Goal: Task Accomplishment & Management: Use online tool/utility

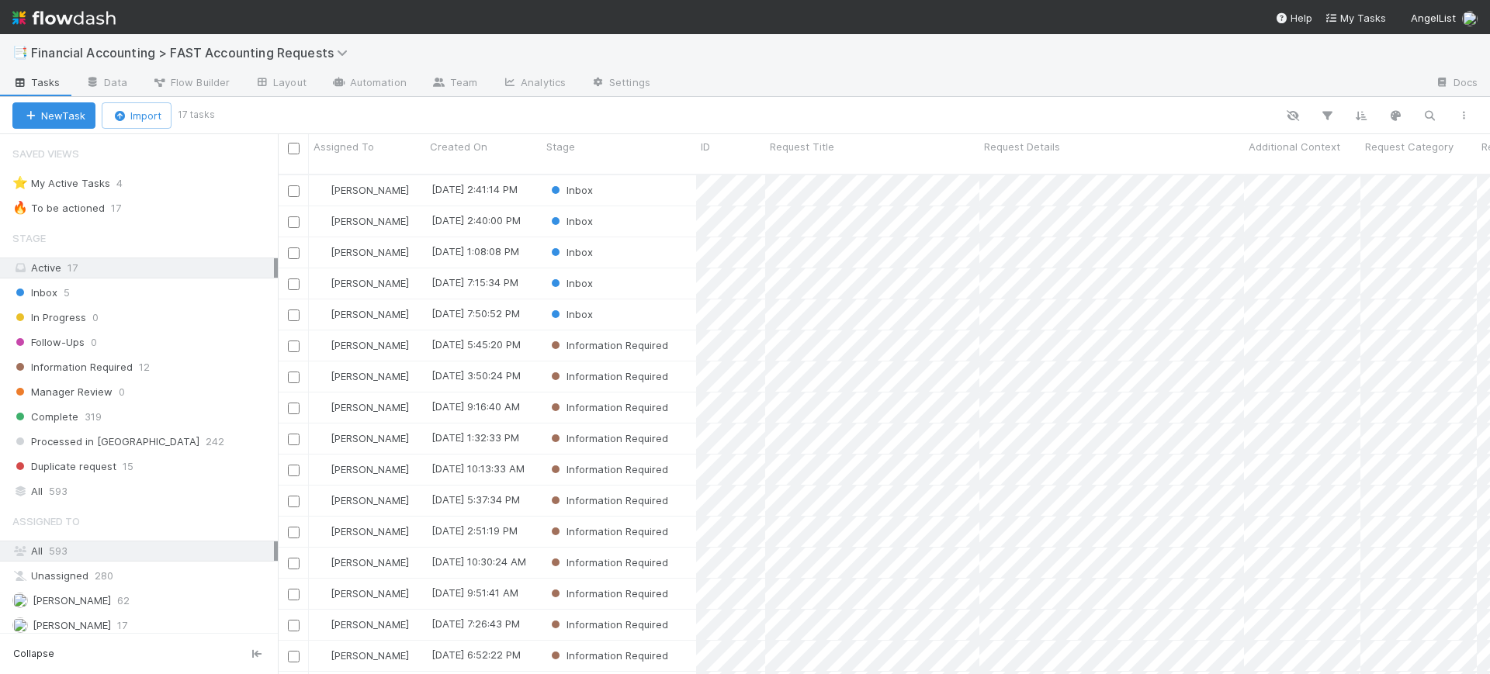
scroll to position [498, 1198]
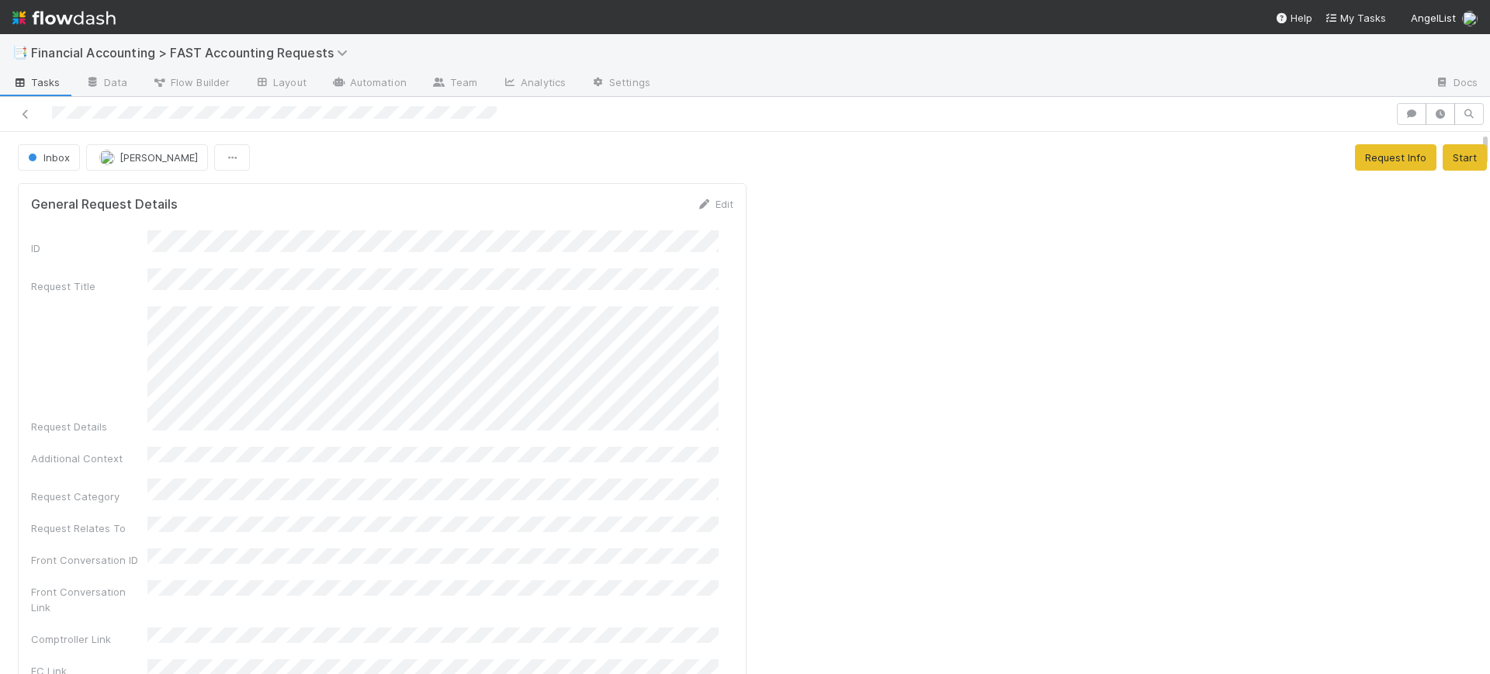
drag, startPoint x: 1469, startPoint y: 163, endPoint x: 1489, endPoint y: 57, distance: 108.2
click at [1489, 57] on div "📑 Financial Accounting > FAST Accounting Requests Tasks Data Flow Builder Layou…" at bounding box center [745, 354] width 1490 height 640
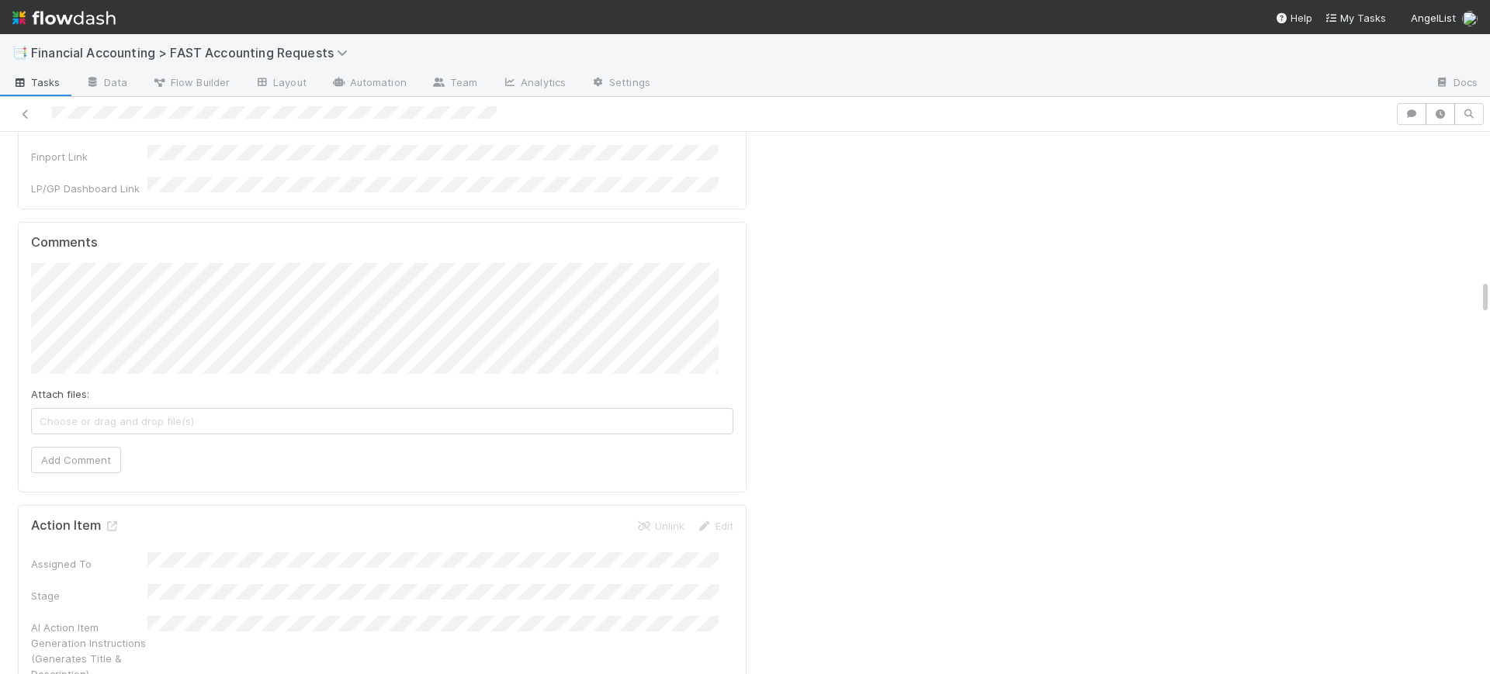
scroll to position [2304, 0]
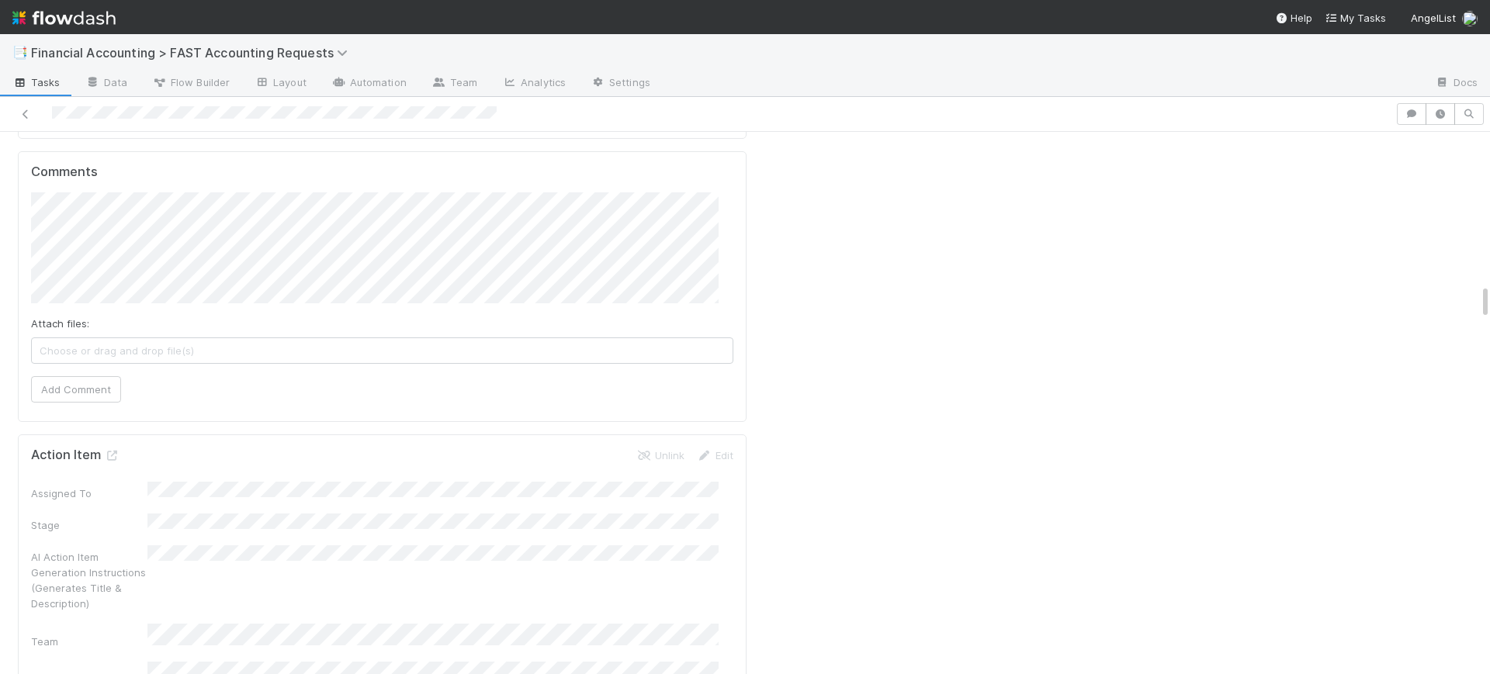
drag, startPoint x: 1472, startPoint y: 127, endPoint x: 1489, endPoint y: 279, distance: 153.2
click at [1489, 279] on div "📑 Financial Accounting > FAST Accounting Requests Tasks Data Flow Builder Layou…" at bounding box center [745, 354] width 1490 height 640
drag, startPoint x: 1469, startPoint y: 286, endPoint x: 1472, endPoint y: 262, distance: 25.0
click at [1472, 262] on div "Inbox Conor Queenan Request Info Start General Request Details Edit ID Request …" at bounding box center [745, 403] width 1490 height 543
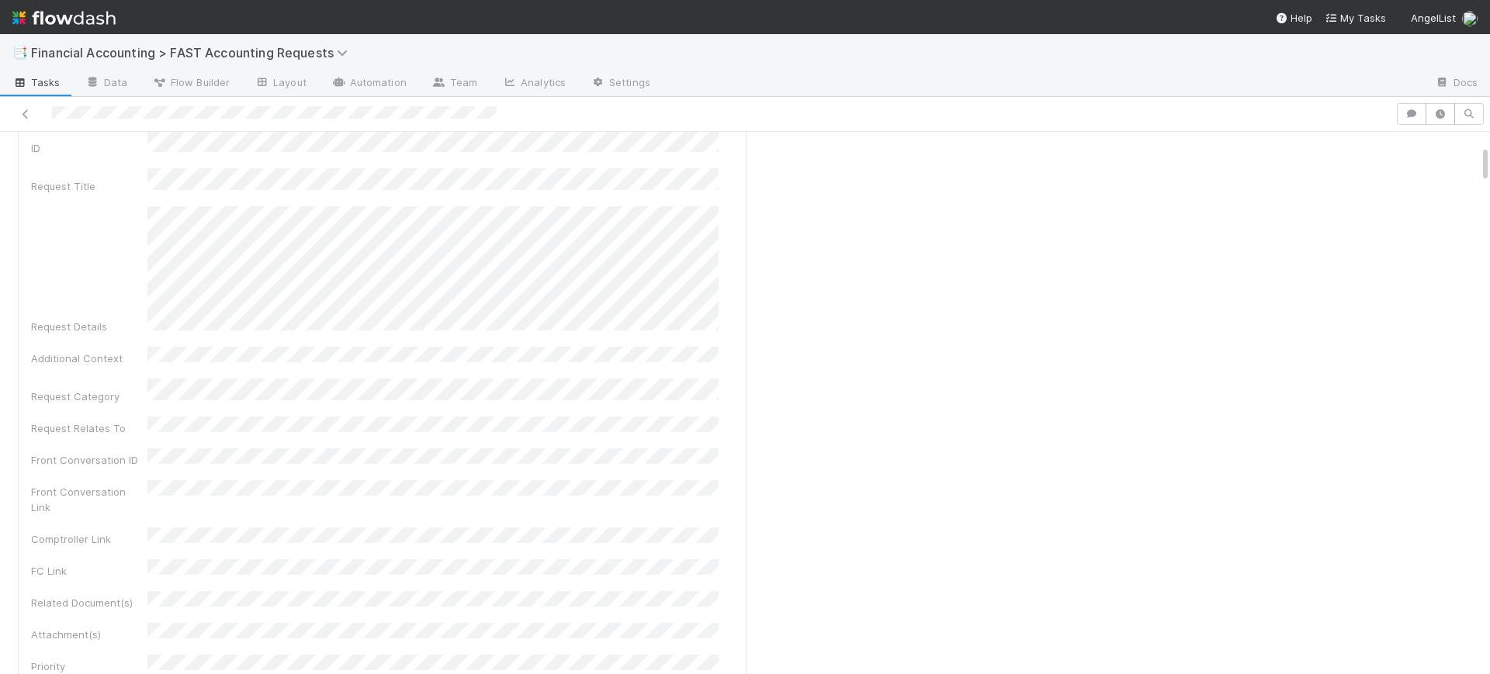
scroll to position [0, 0]
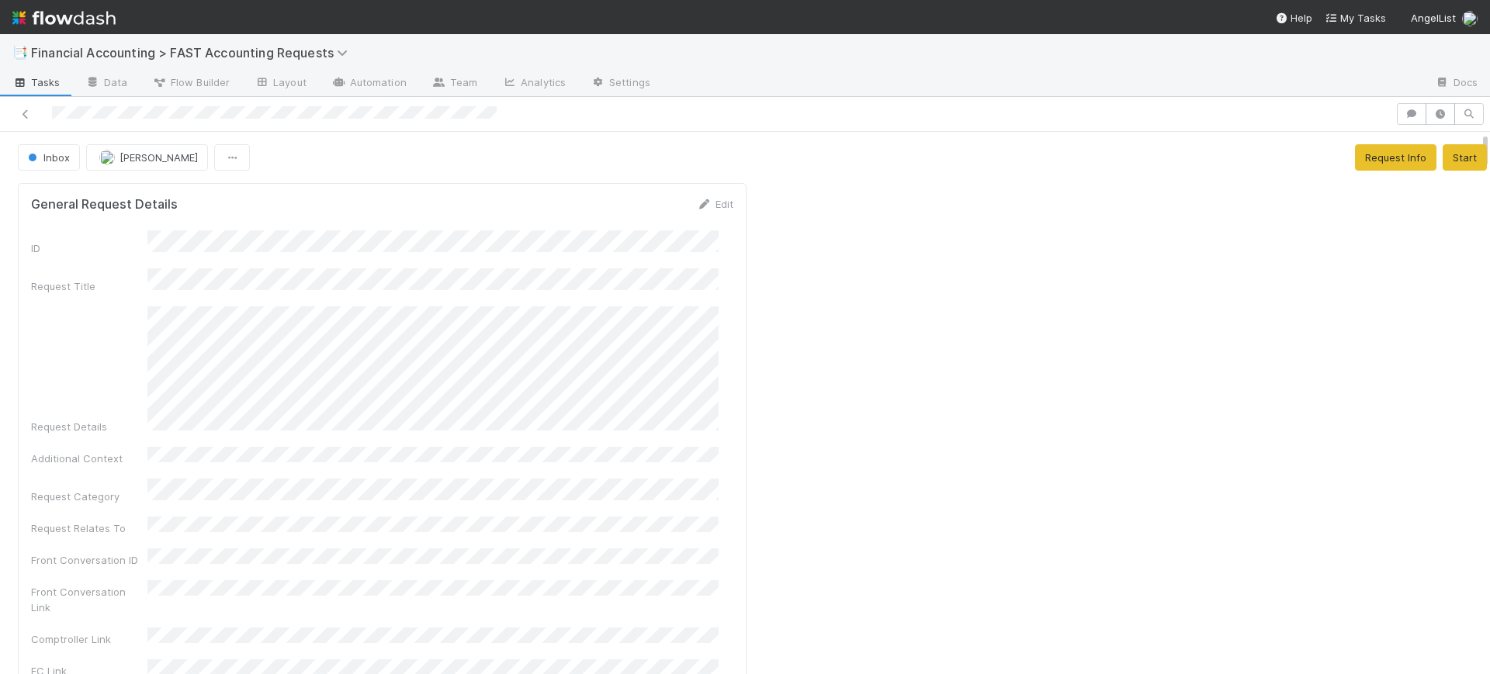
drag, startPoint x: 1472, startPoint y: 256, endPoint x: 1488, endPoint y: 105, distance: 152.2
click at [1488, 105] on div "📑 Financial Accounting > FAST Accounting Requests Tasks Data Flow Builder Layou…" at bounding box center [745, 354] width 1490 height 640
click at [450, 71] on link "Team" at bounding box center [454, 83] width 71 height 25
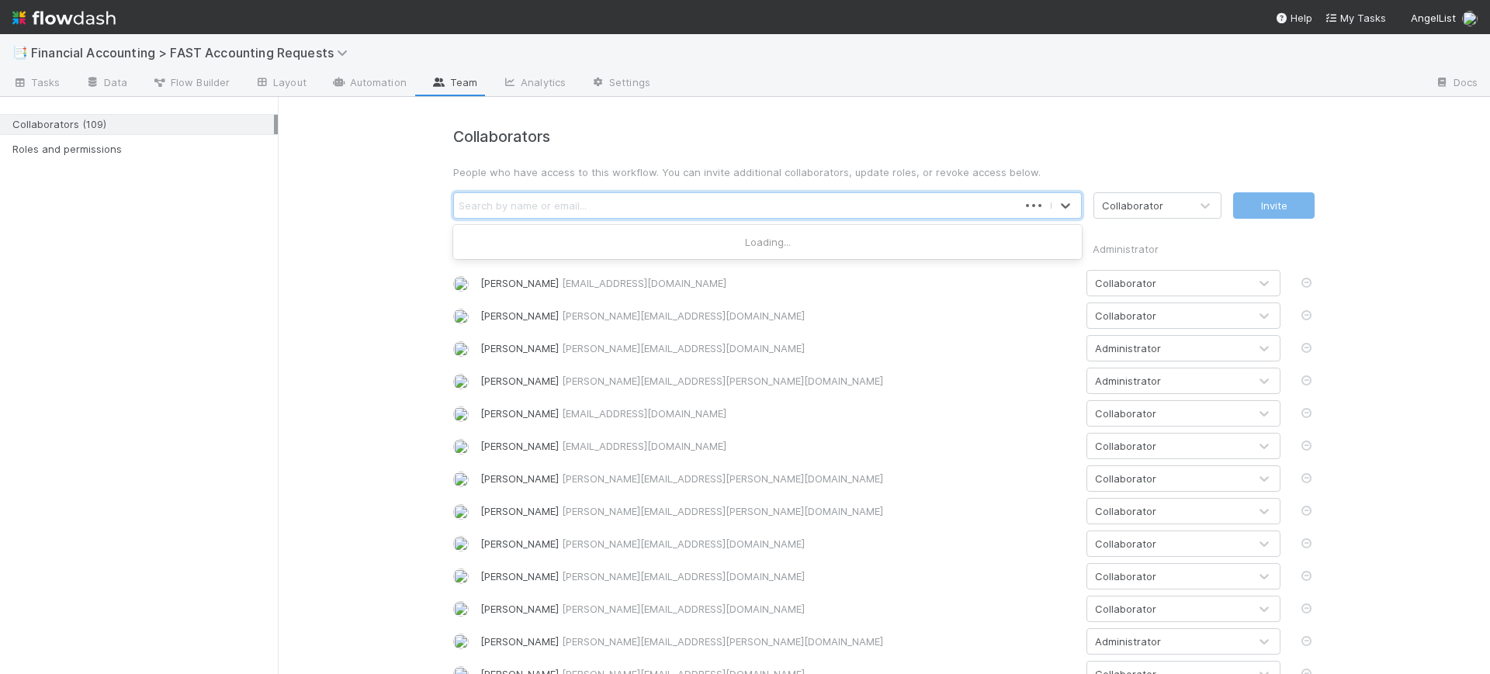
click at [624, 203] on div "Search by name or email..." at bounding box center [736, 205] width 564 height 25
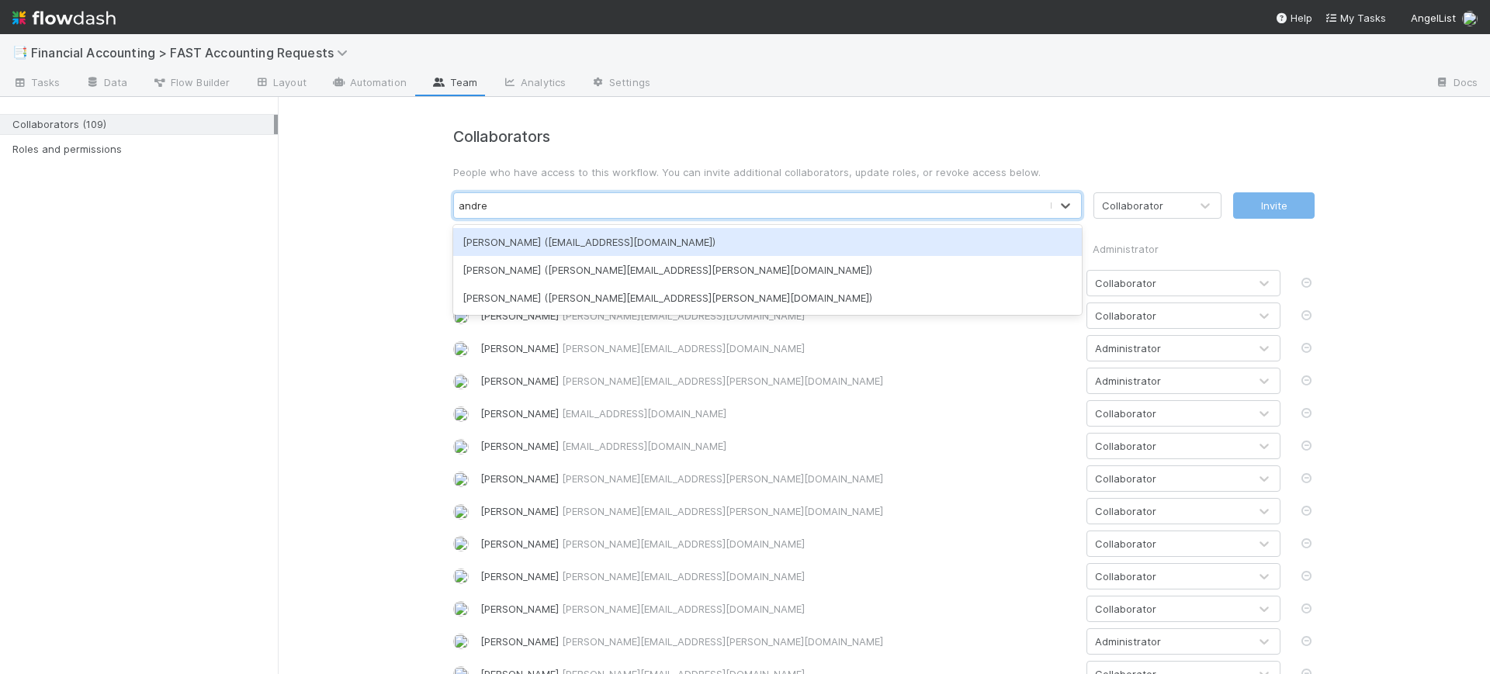
type input "andrew"
click at [594, 242] on div "Andrew Rodriguez (arodriguez@angellist.com)" at bounding box center [767, 242] width 629 height 28
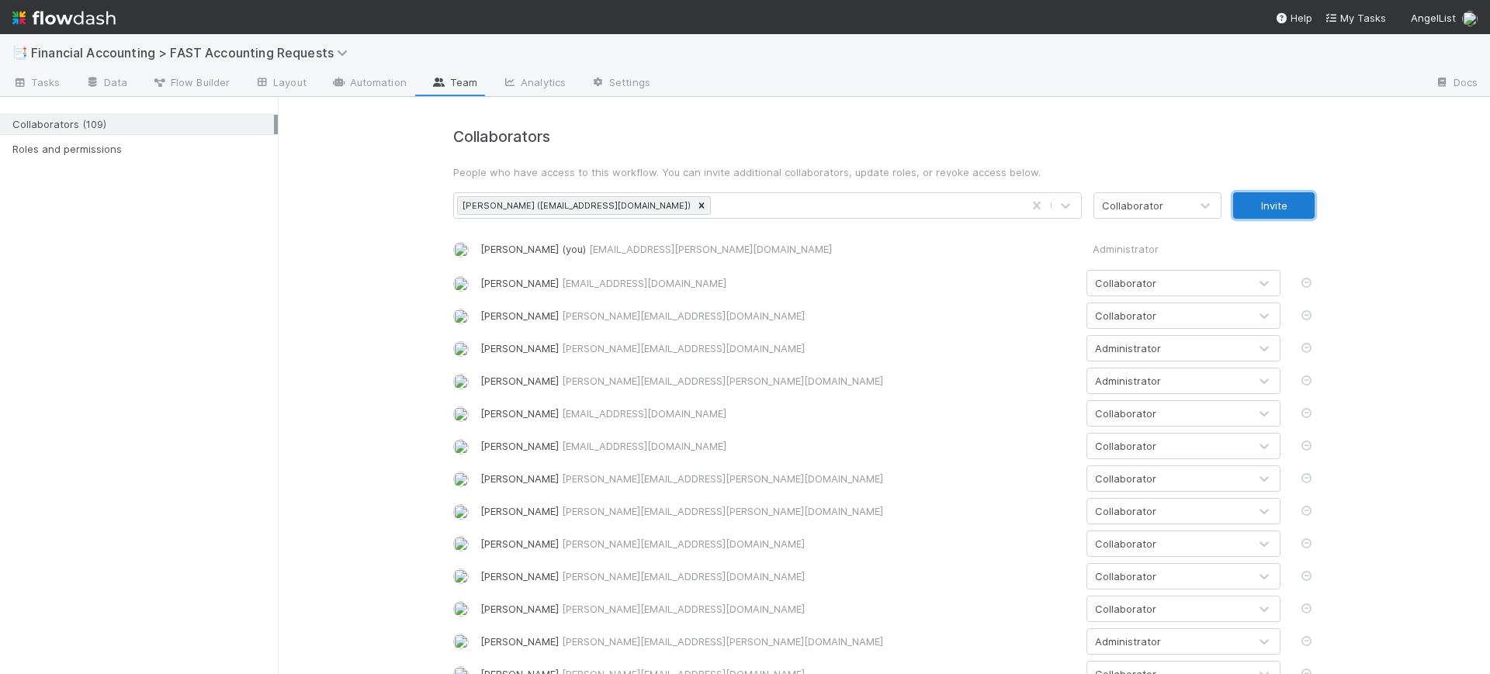
click at [1280, 198] on button "Invite" at bounding box center [1273, 205] width 81 height 26
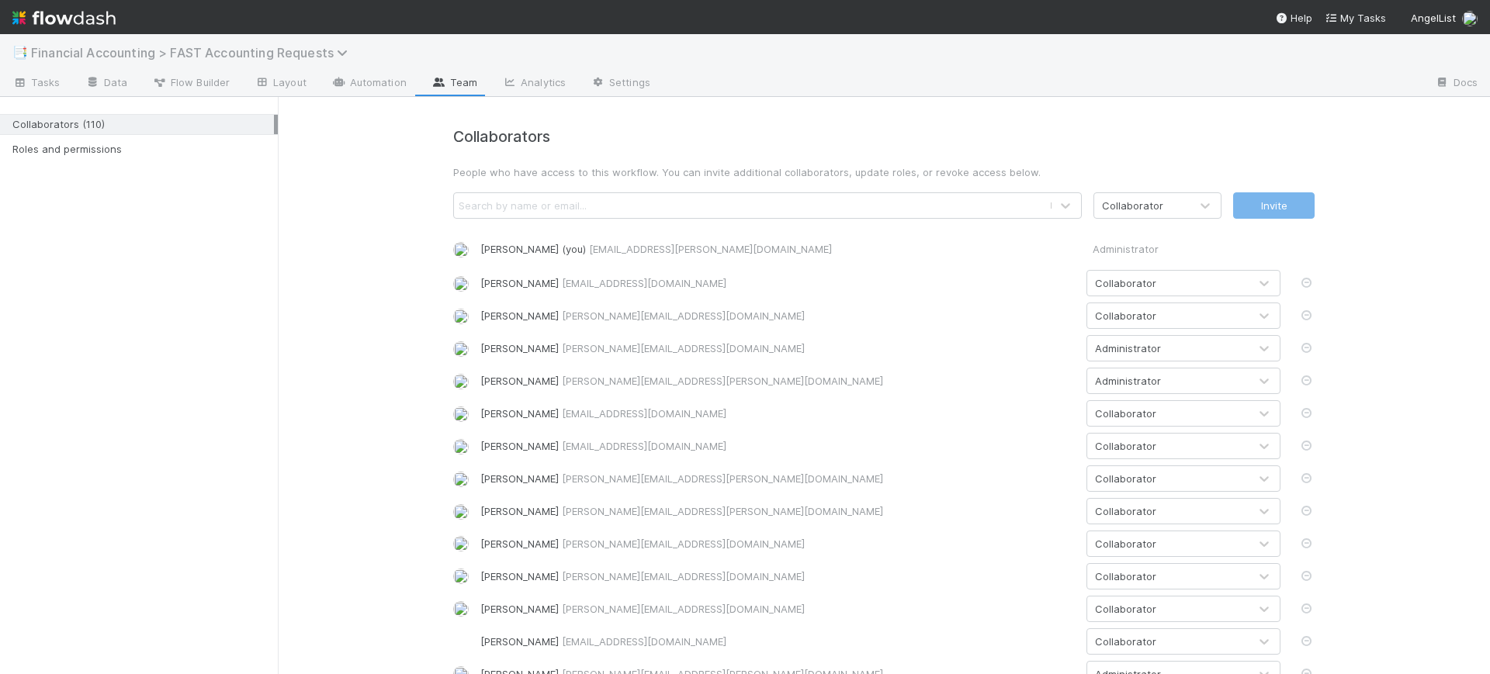
click at [54, 48] on span "Financial Accounting > FAST Accounting Requests" at bounding box center [193, 53] width 324 height 16
click at [54, 48] on div "Search workflows" at bounding box center [745, 337] width 1490 height 674
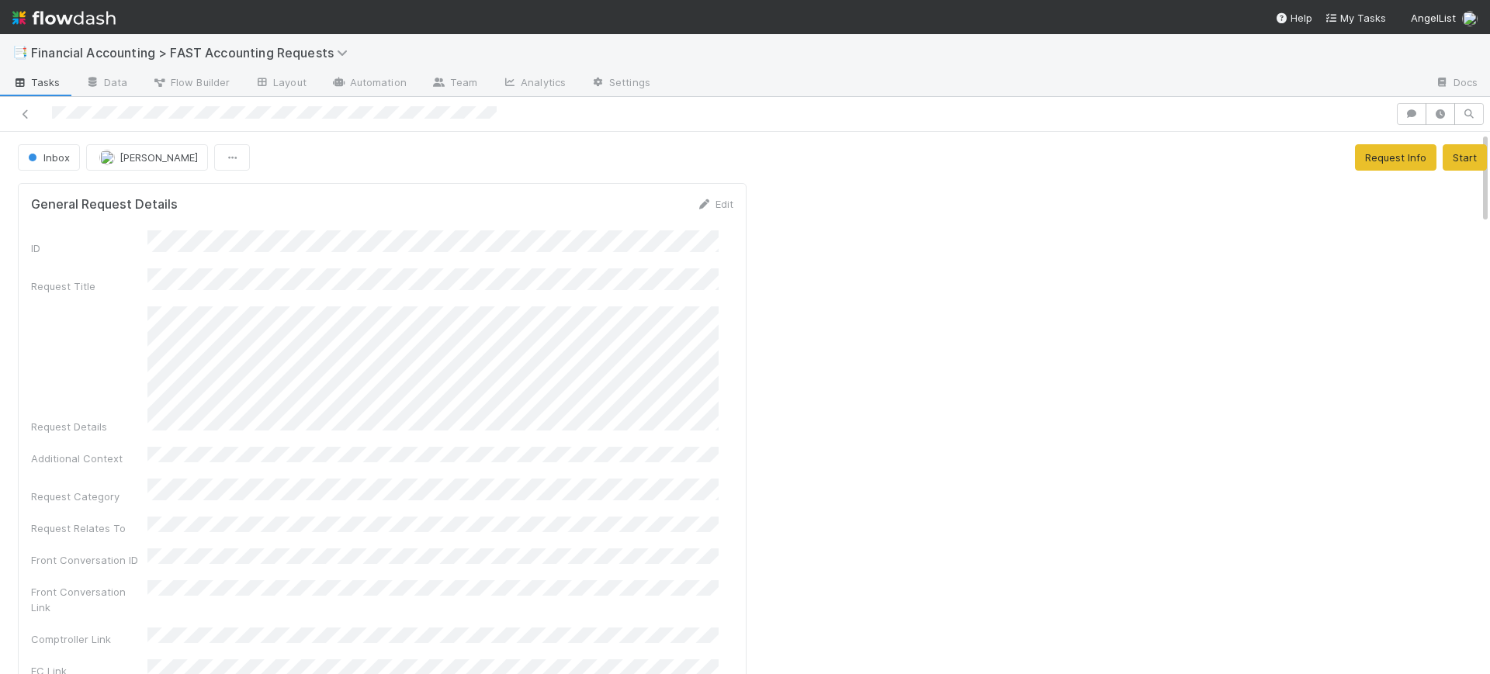
scroll to position [0, 5]
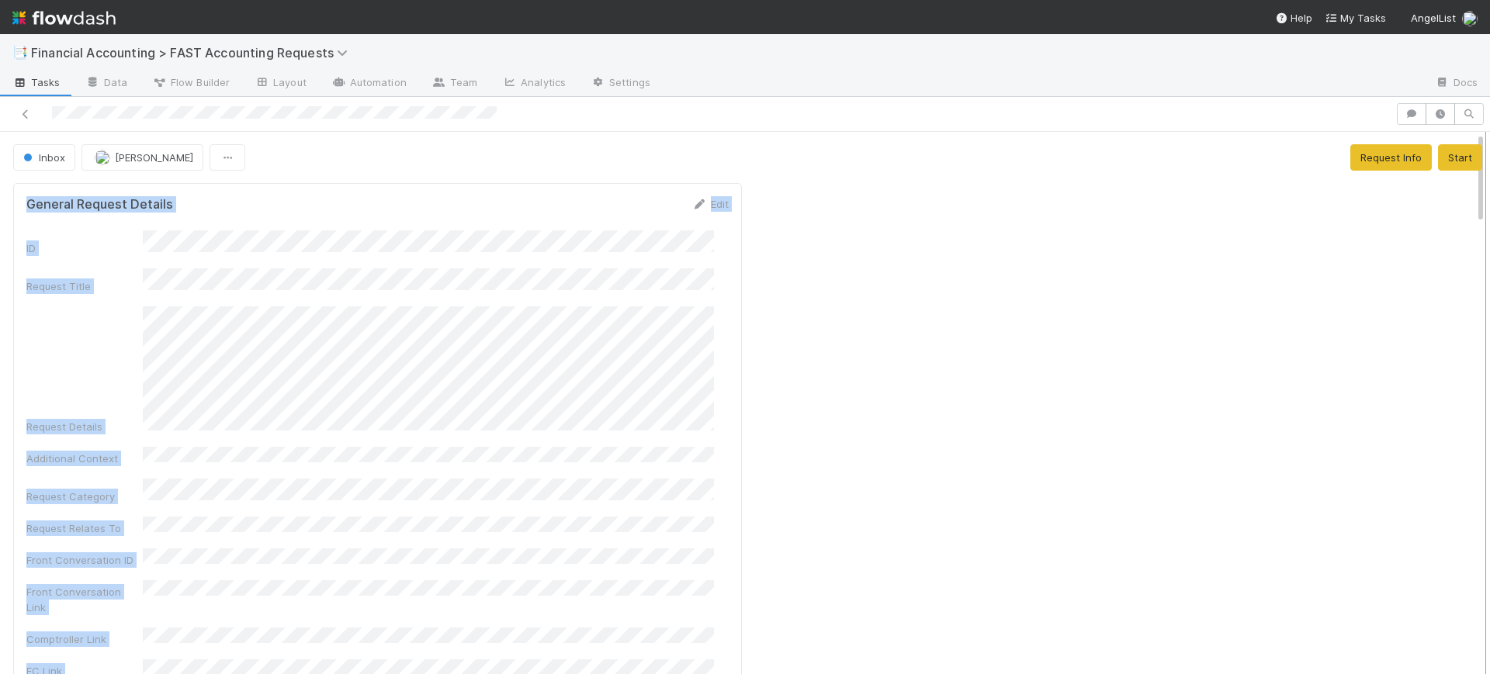
drag, startPoint x: 1468, startPoint y: 170, endPoint x: 1473, endPoint y: 219, distance: 49.2
click at [1473, 219] on div "Inbox Conor Queenan Request Info Start General Request Details Edit ID Request …" at bounding box center [745, 403] width 1490 height 543
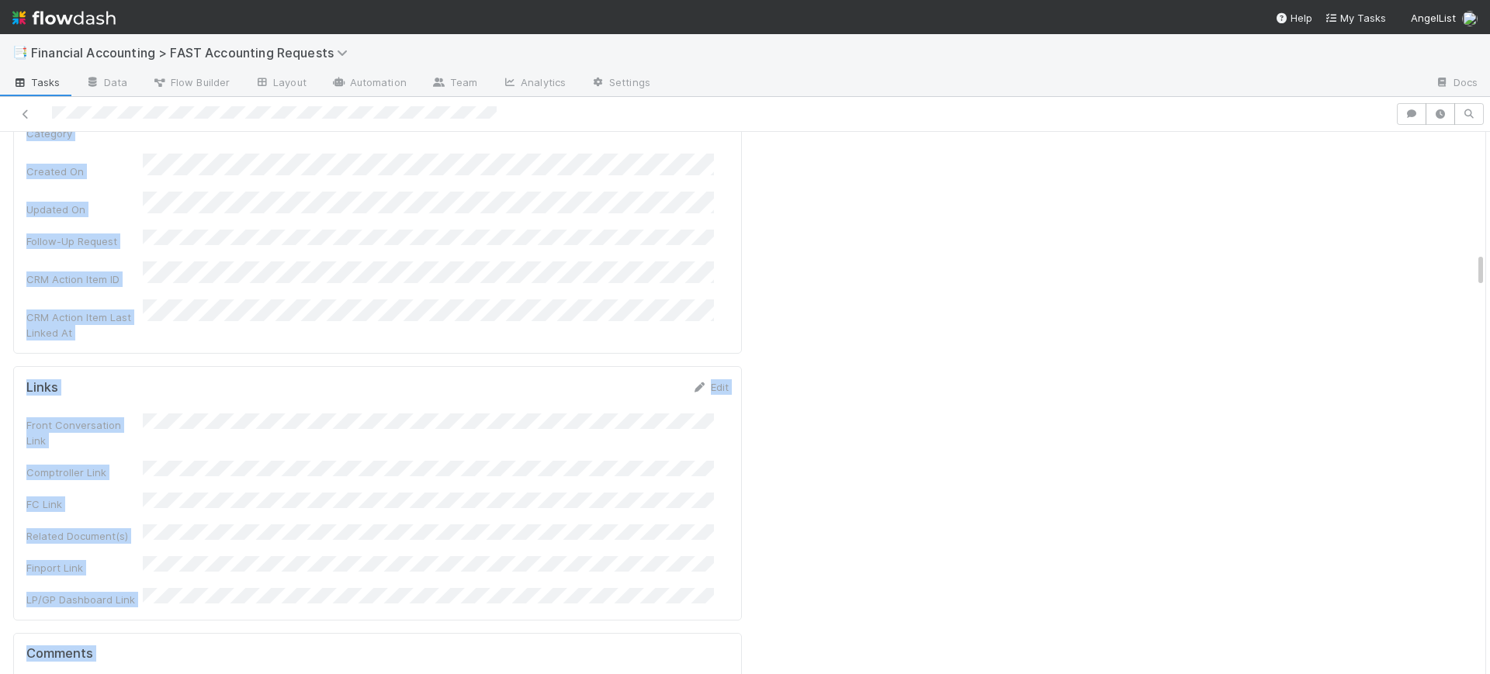
scroll to position [1833, 0]
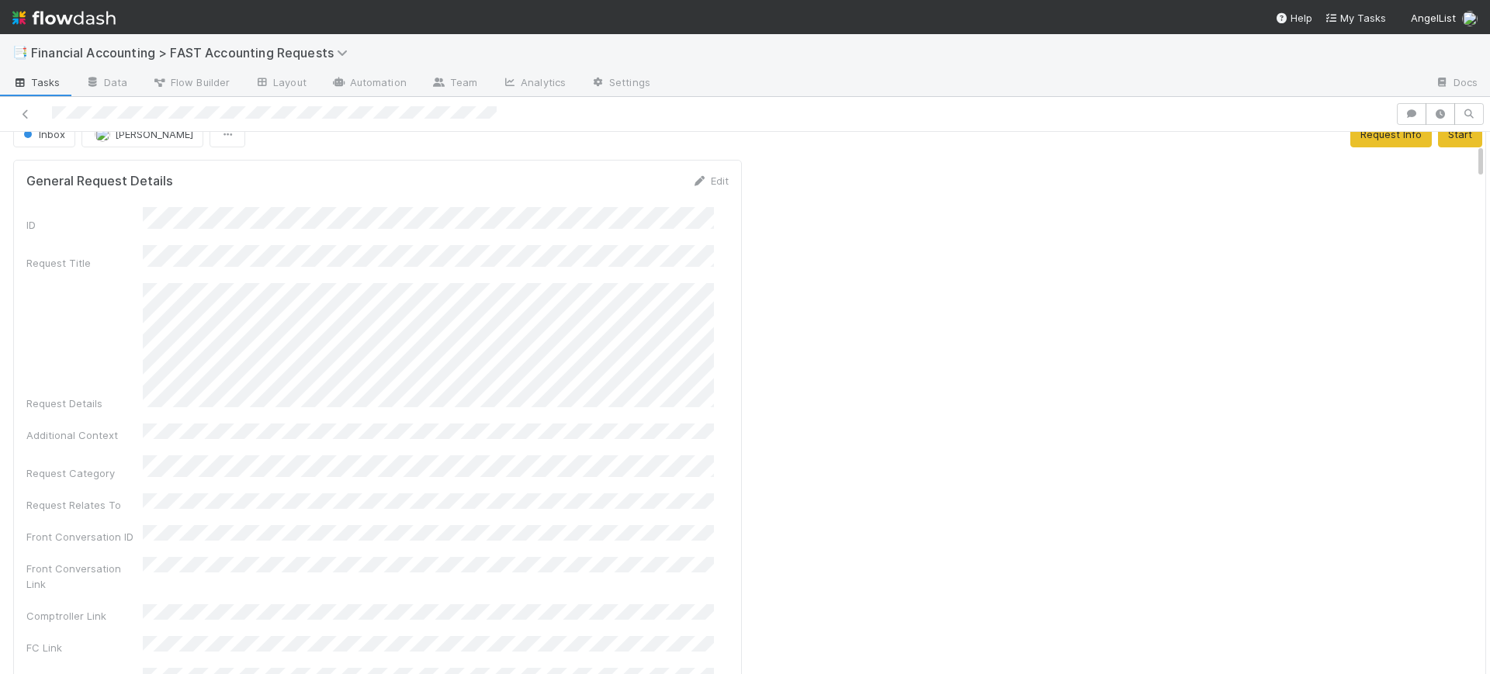
scroll to position [0, 0]
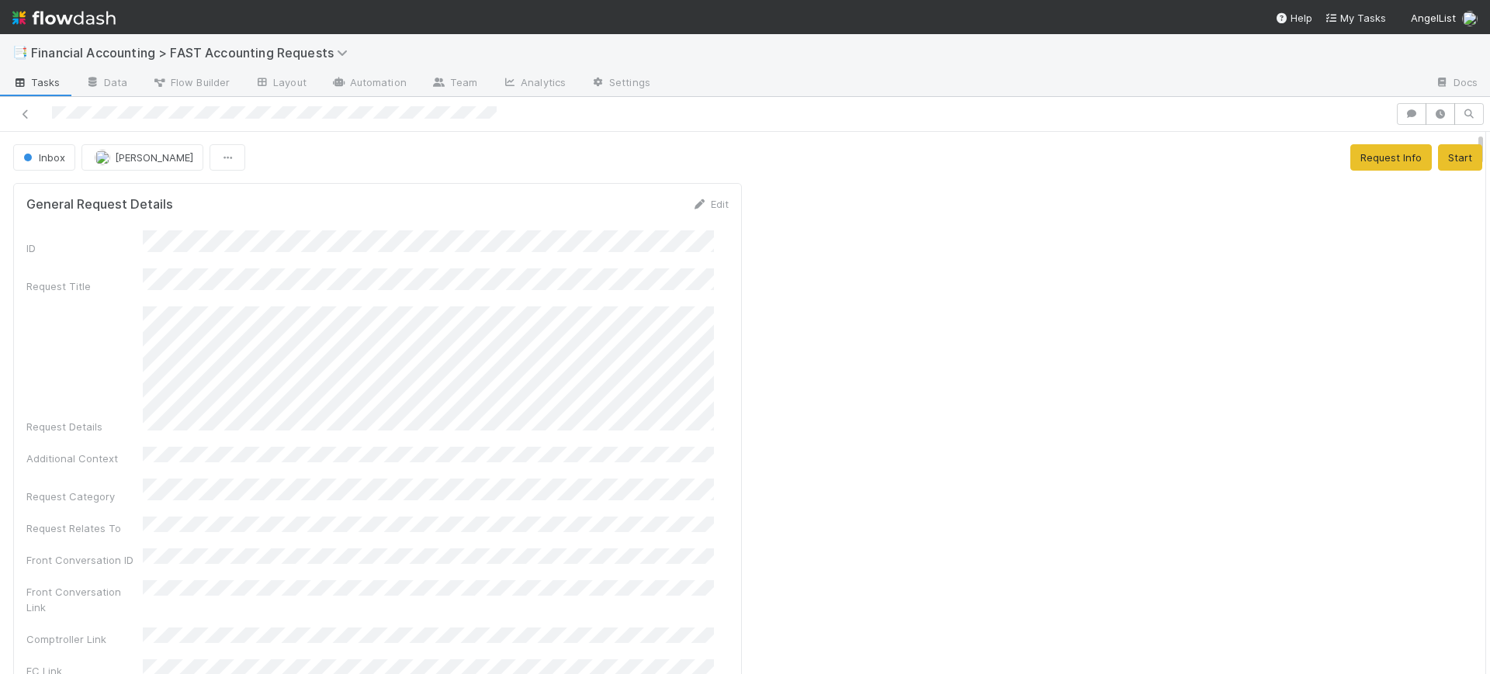
drag, startPoint x: 1467, startPoint y: 271, endPoint x: 1489, endPoint y: 144, distance: 129.3
click at [1489, 144] on div "📑 Financial Accounting > FAST Accounting Requests Tasks Data Flow Builder Layou…" at bounding box center [745, 354] width 1490 height 640
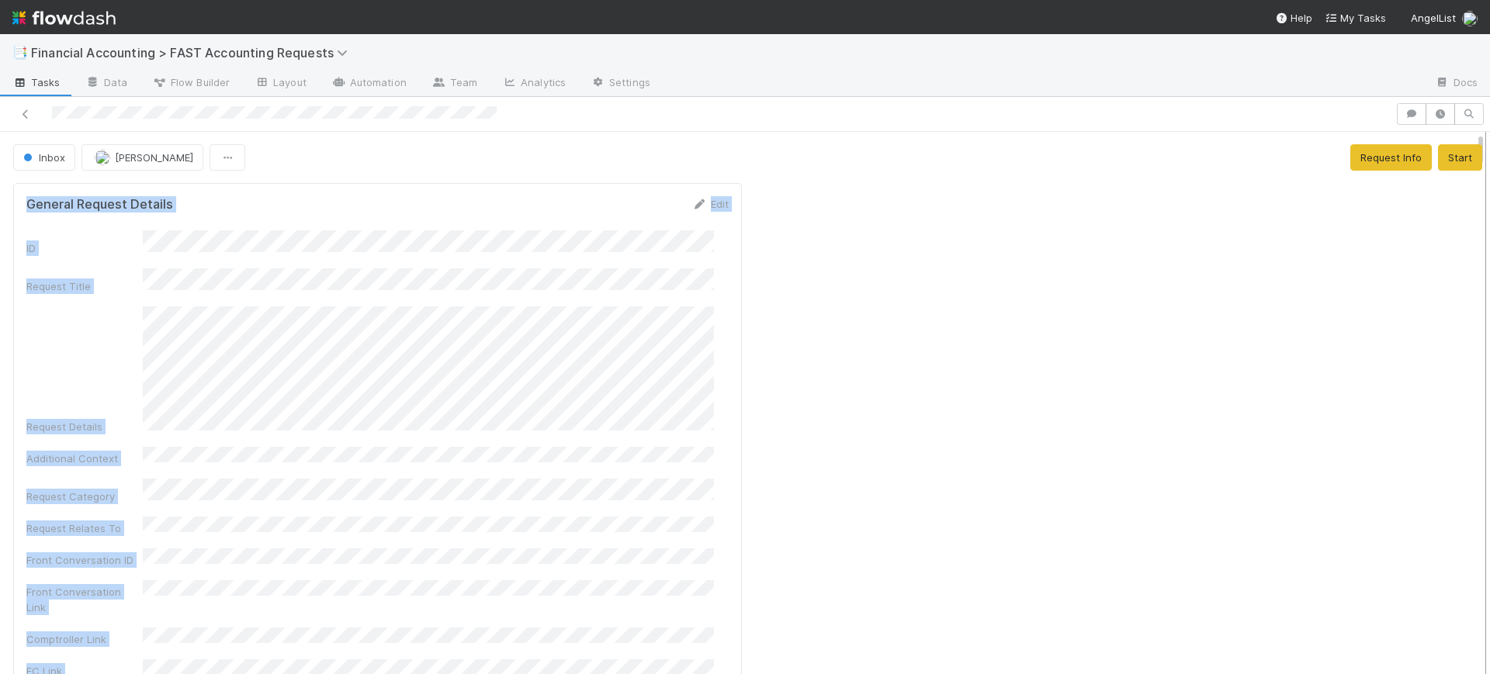
drag, startPoint x: 1464, startPoint y: 151, endPoint x: 1470, endPoint y: 199, distance: 49.3
click at [1470, 199] on div "Inbox Conor Queenan Request Info Start General Request Details Edit ID Request …" at bounding box center [745, 403] width 1490 height 543
drag, startPoint x: 1464, startPoint y: 147, endPoint x: 1468, endPoint y: 177, distance: 29.9
click at [1468, 177] on div "Inbox Conor Queenan Request Info Start General Request Details Edit ID Request …" at bounding box center [745, 403] width 1490 height 543
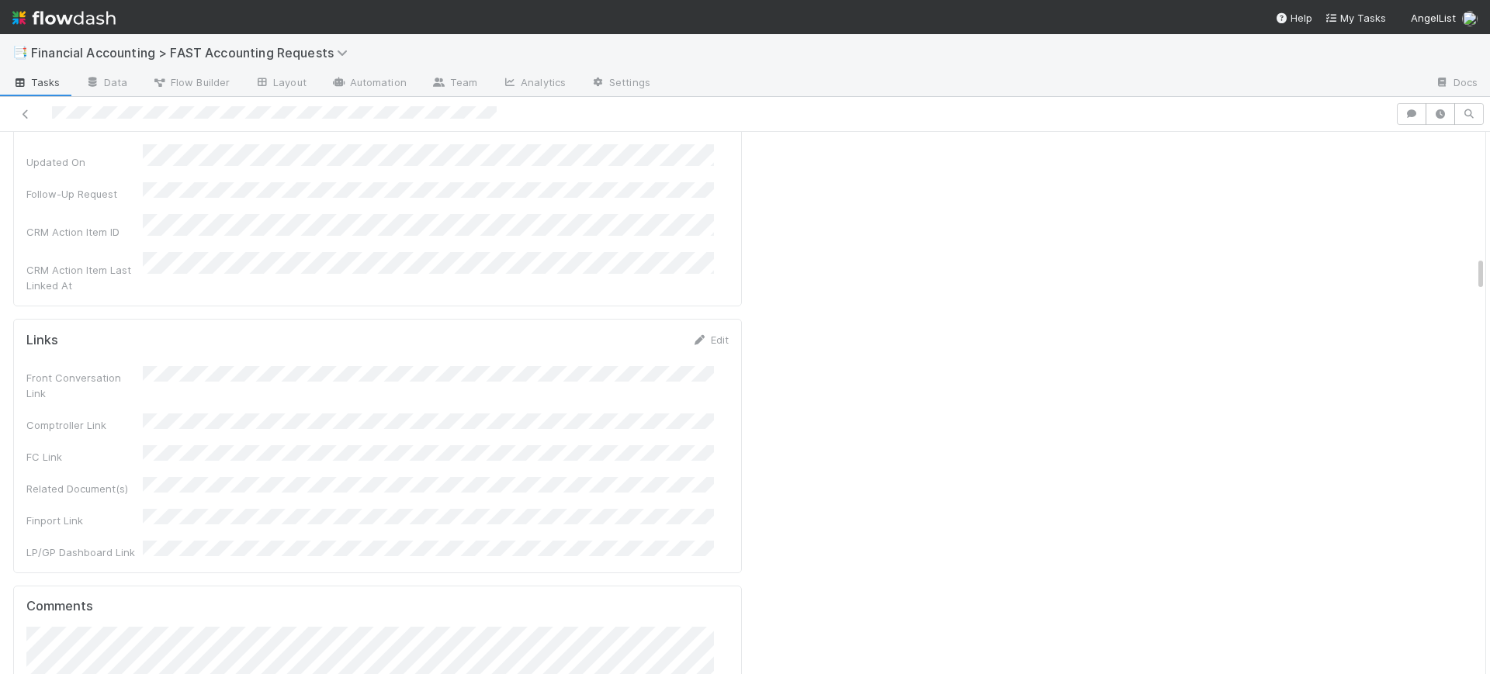
scroll to position [1845, 0]
drag, startPoint x: 1465, startPoint y: 139, endPoint x: 1465, endPoint y: 261, distance: 121.9
drag, startPoint x: 1466, startPoint y: 268, endPoint x: 1489, endPoint y: 275, distance: 24.3
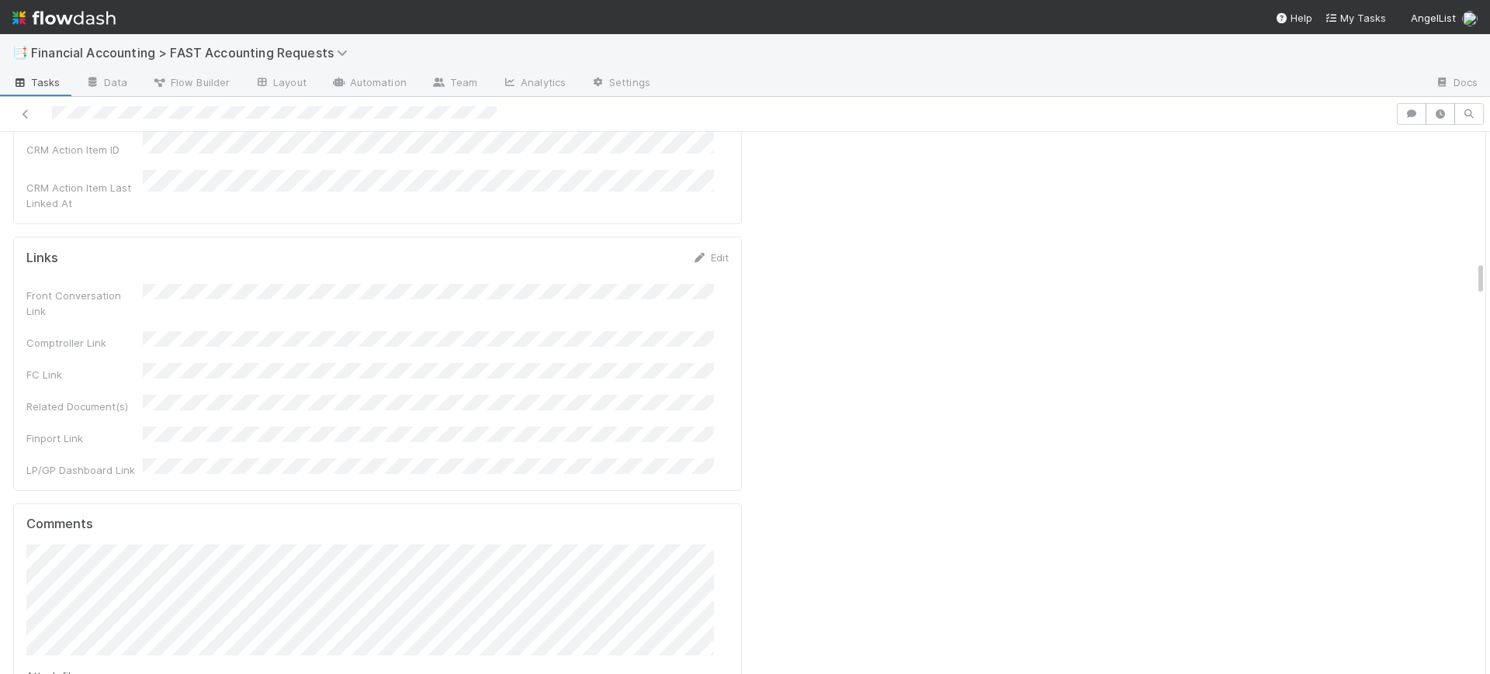
click at [1489, 275] on div "📑 Financial Accounting > FAST Accounting Requests Tasks Data Flow Builder Layou…" at bounding box center [745, 354] width 1490 height 640
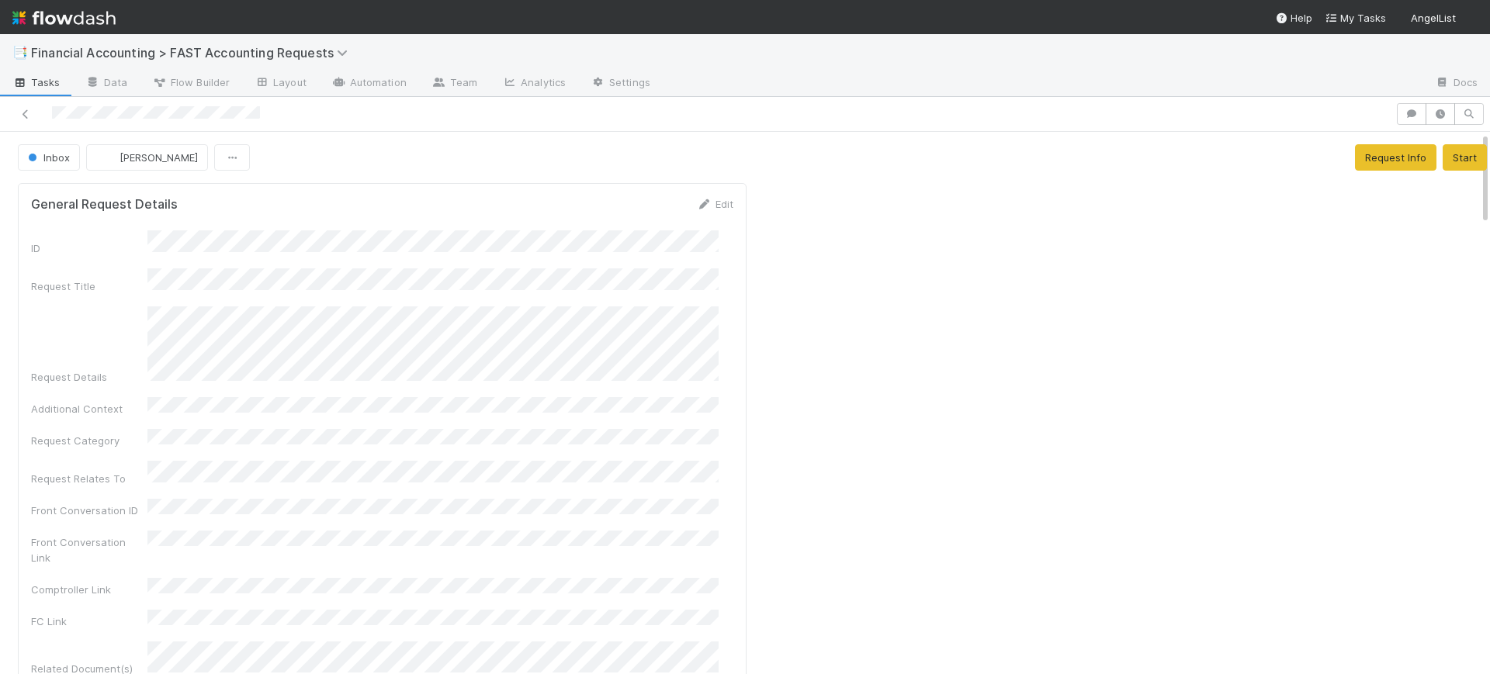
drag, startPoint x: 1472, startPoint y: 154, endPoint x: 1479, endPoint y: 222, distance: 67.8
click at [1479, 222] on div "📑 Financial Accounting > FAST Accounting Requests Tasks Data Flow Builder Layou…" at bounding box center [745, 354] width 1490 height 640
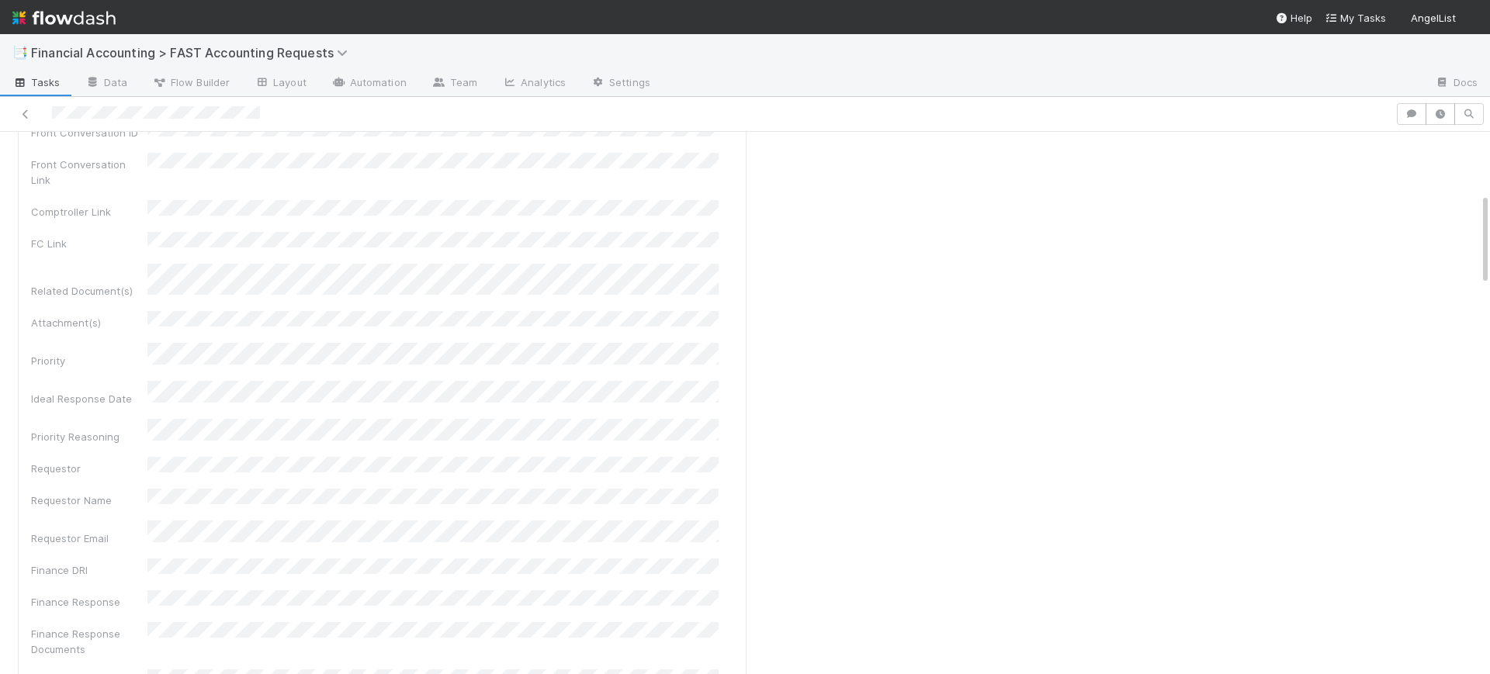
scroll to position [392, 0]
drag, startPoint x: 1471, startPoint y: 179, endPoint x: 1474, endPoint y: 245, distance: 66.8
click at [1474, 245] on div "Inbox Kevin Fawcett Request Info Start General Request Details Edit ID Request …" at bounding box center [745, 403] width 1490 height 543
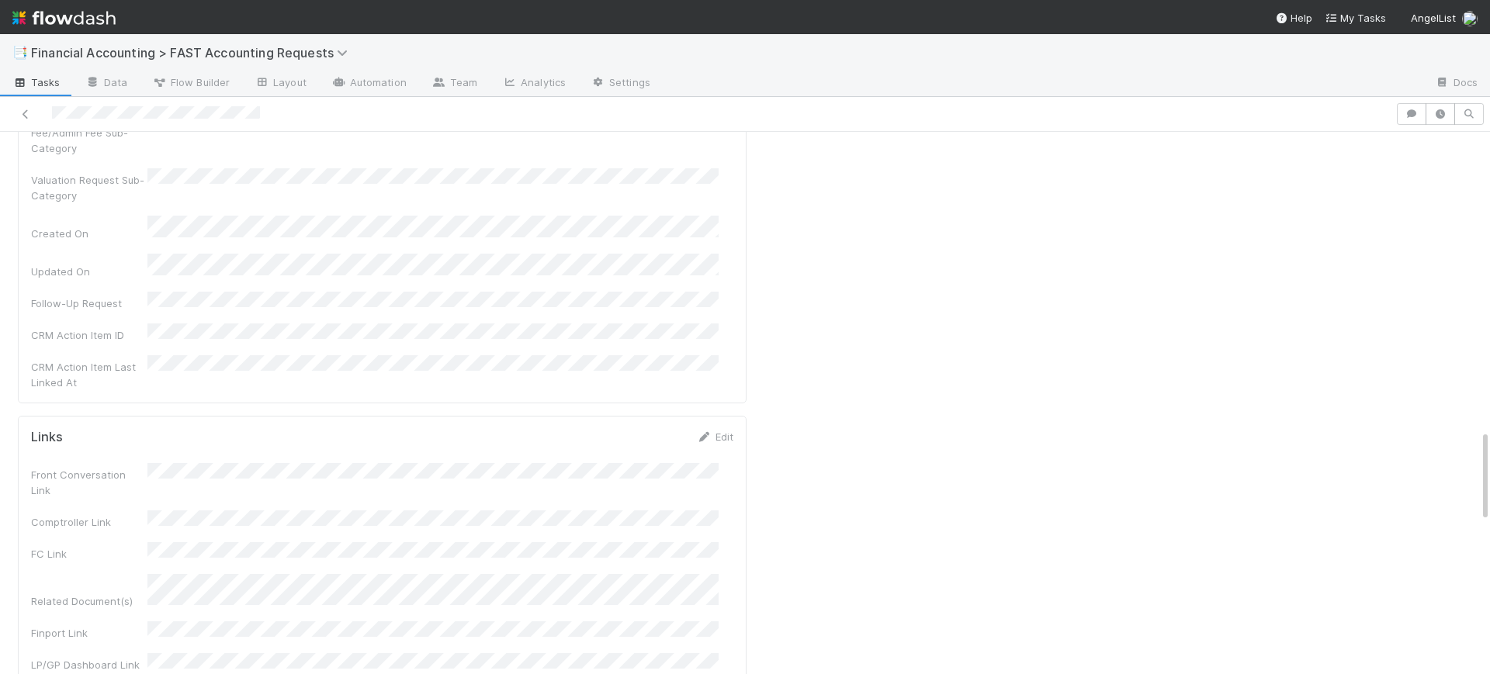
scroll to position [1789, 0]
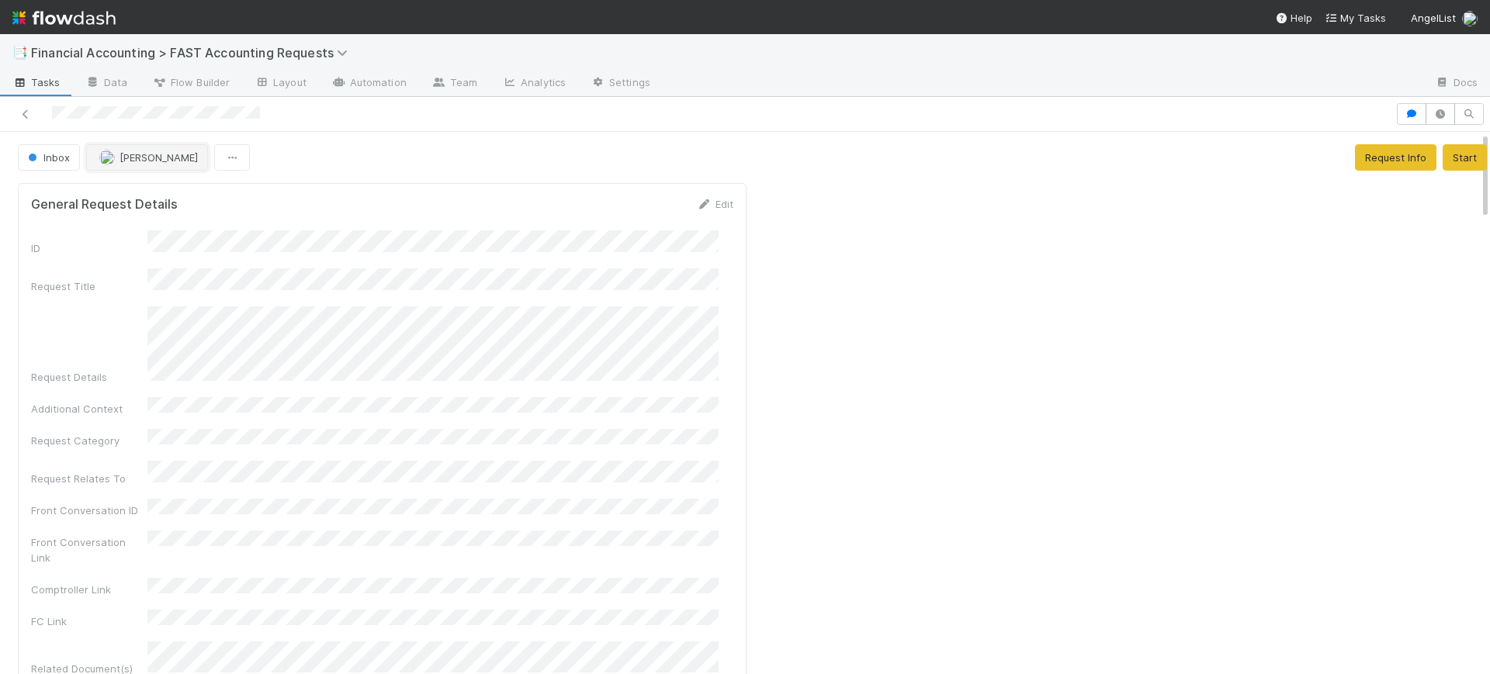
click at [123, 164] on button "Kevin Fawcett" at bounding box center [147, 157] width 122 height 26
click at [161, 192] on span "Conor Queenan you" at bounding box center [160, 196] width 102 height 12
click at [54, 159] on span "Inbox" at bounding box center [47, 157] width 45 height 12
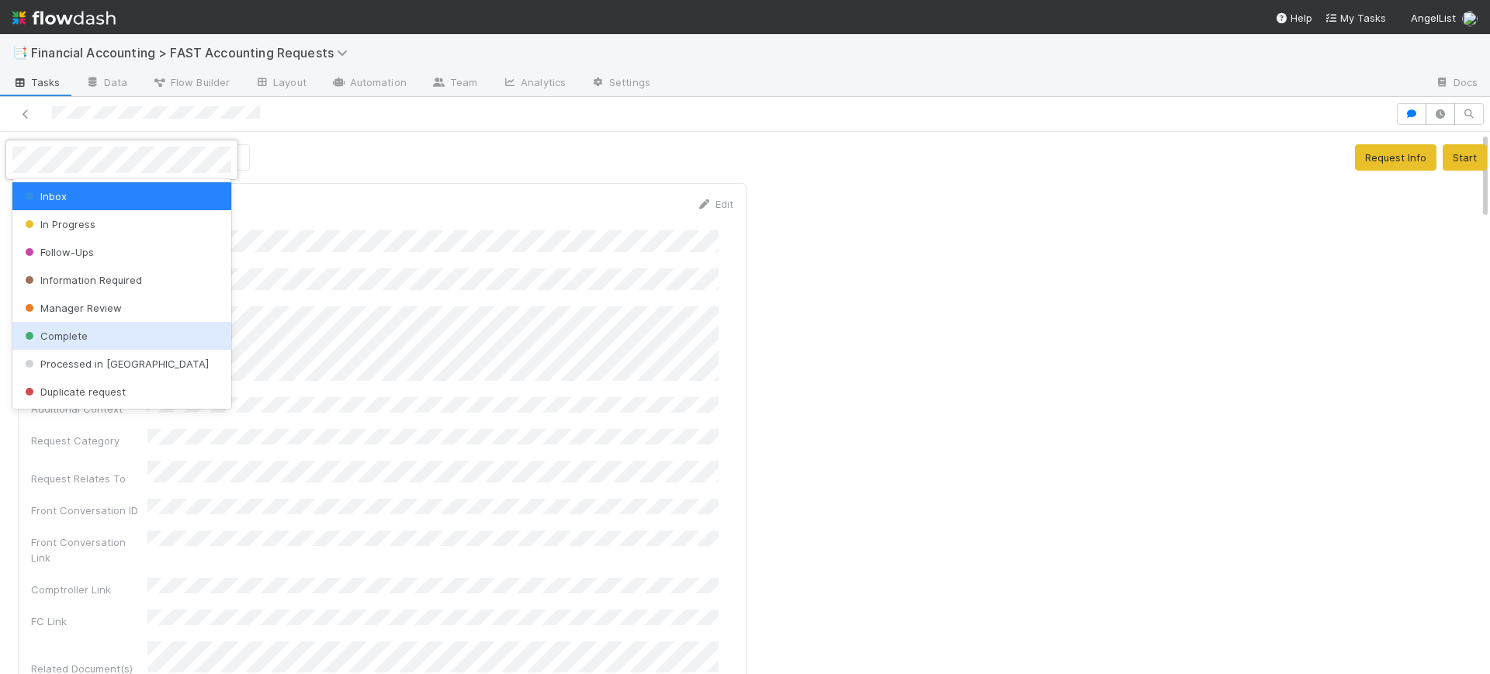
click at [65, 331] on span "Complete" at bounding box center [55, 336] width 66 height 12
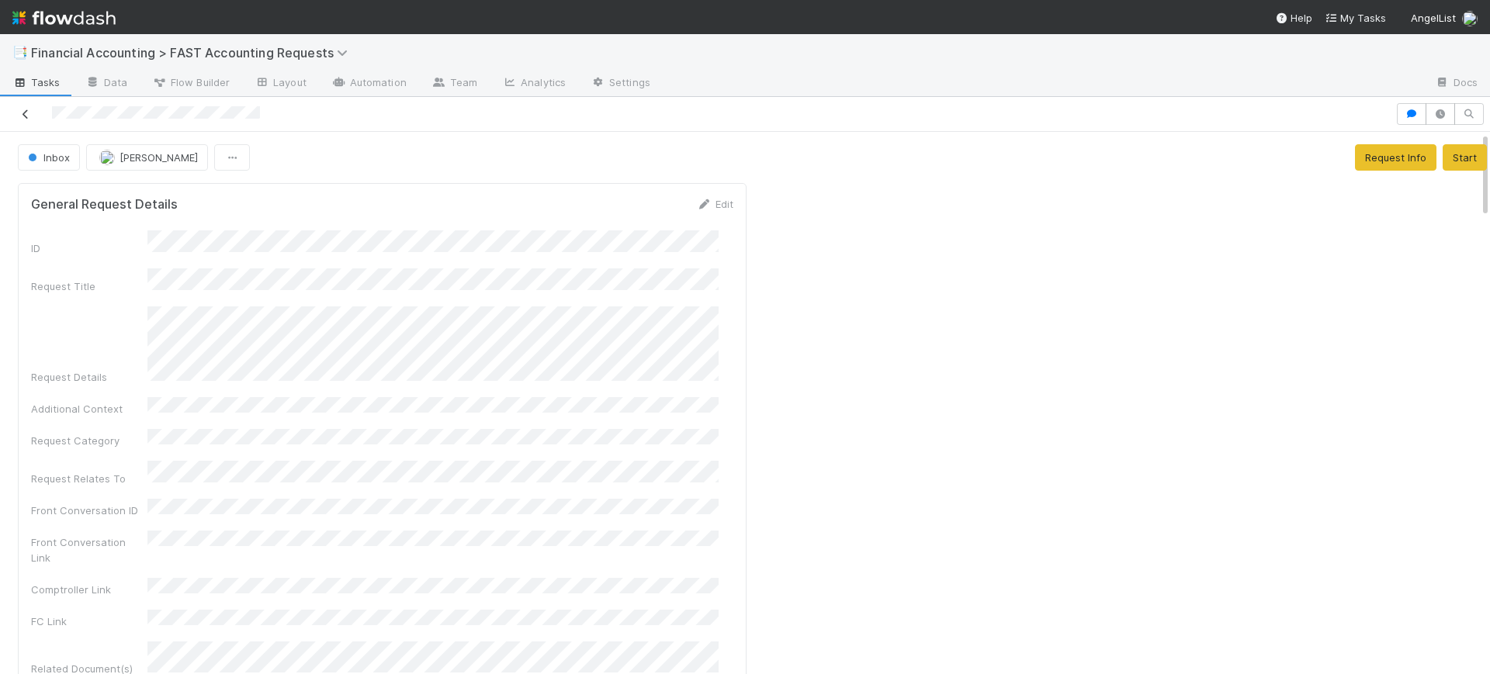
click at [32, 113] on icon at bounding box center [26, 114] width 16 height 10
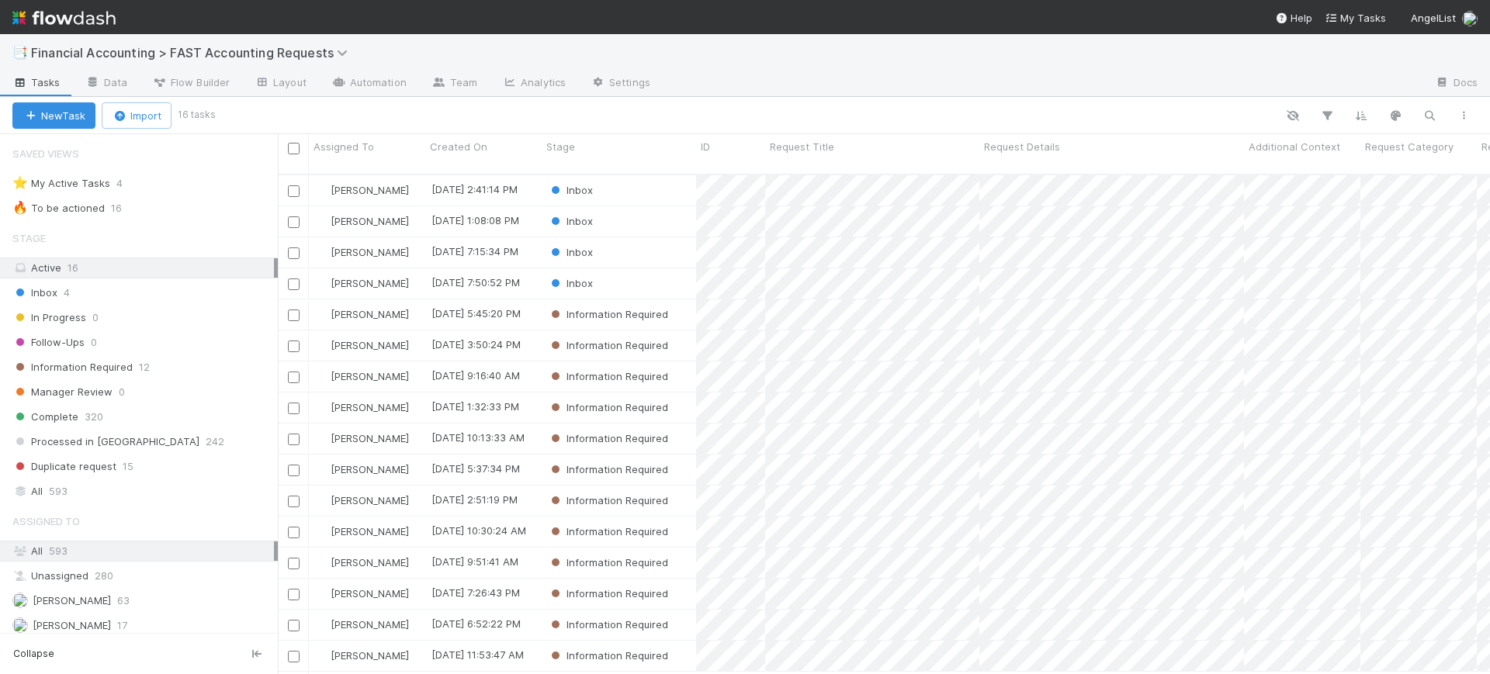
scroll to position [498, 1198]
click at [653, 208] on div "Inbox" at bounding box center [619, 221] width 154 height 30
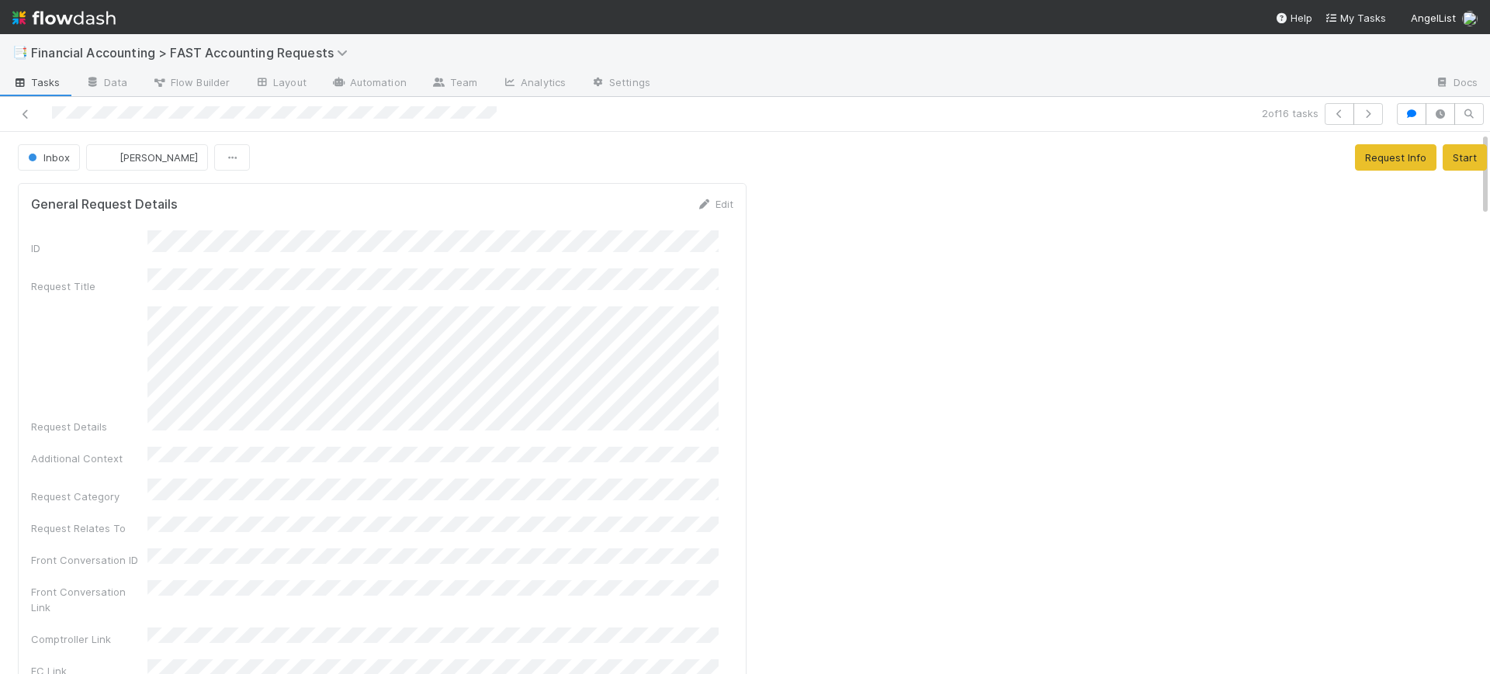
click at [43, 151] on span "Inbox" at bounding box center [47, 157] width 45 height 12
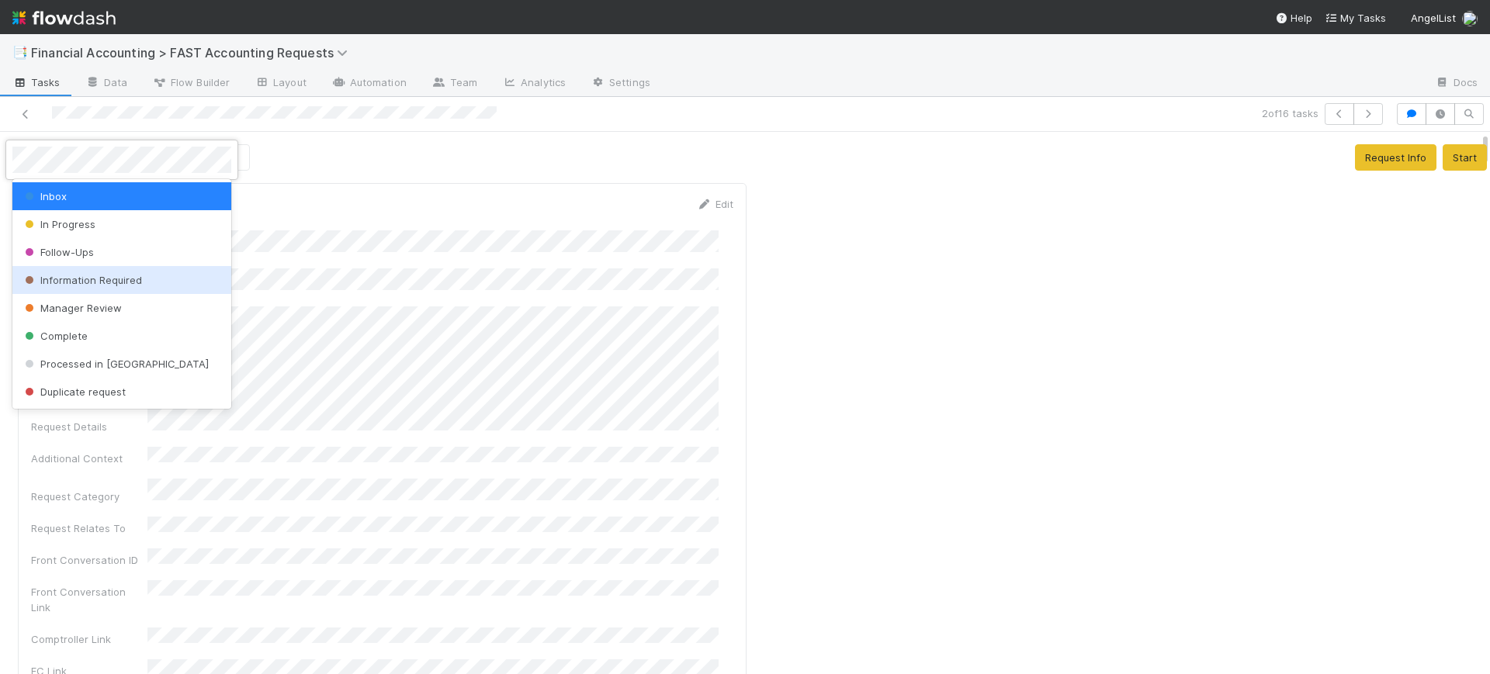
click at [121, 275] on span "Information Required" at bounding box center [82, 280] width 120 height 12
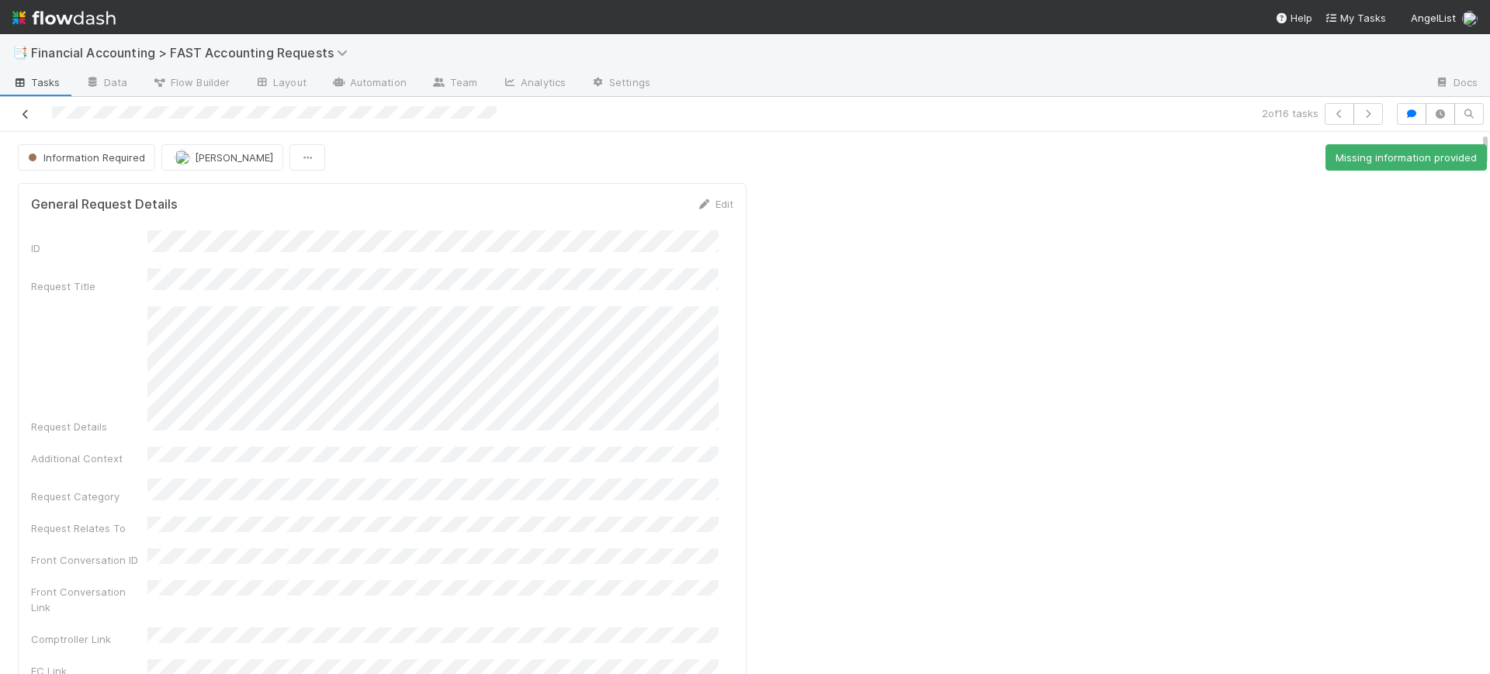
click at [29, 112] on icon at bounding box center [26, 114] width 16 height 10
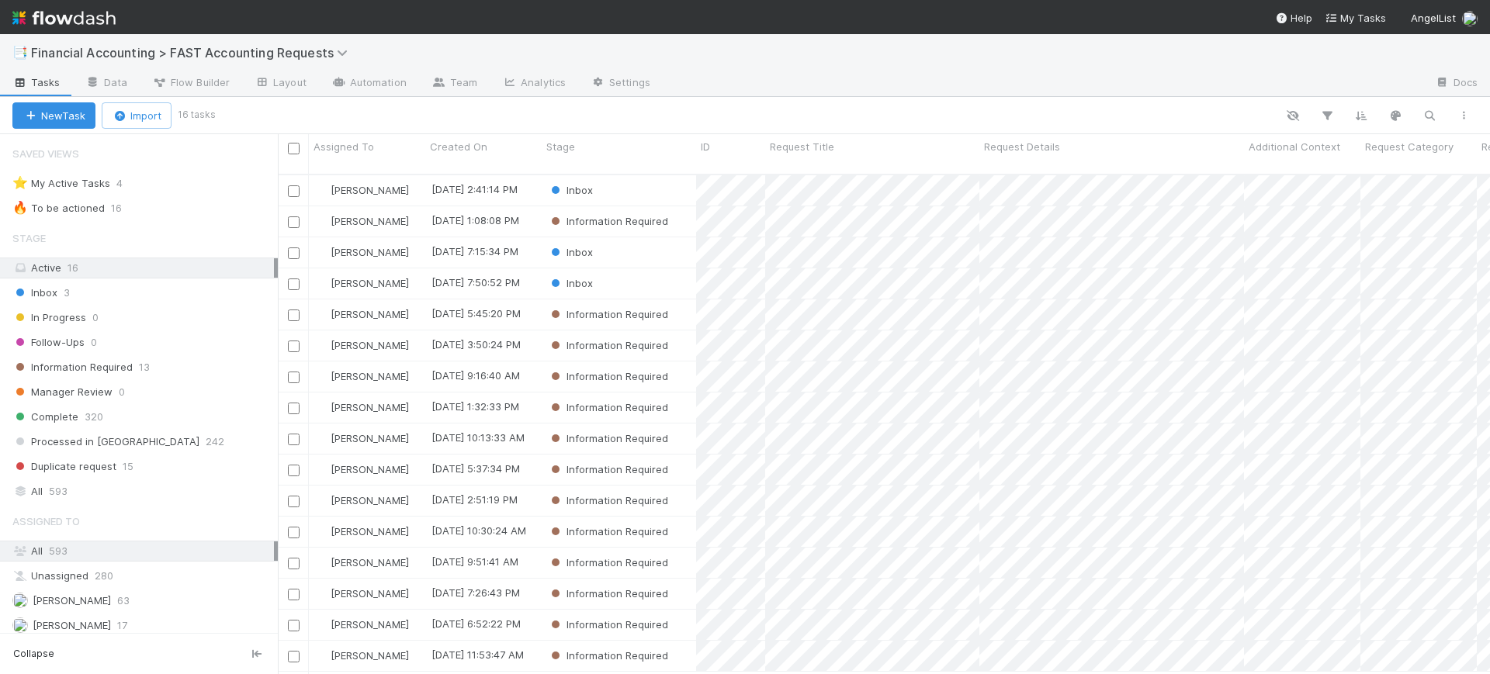
scroll to position [498, 1198]
click at [635, 175] on div "Inbox" at bounding box center [619, 190] width 154 height 30
